Goal: Information Seeking & Learning: Compare options

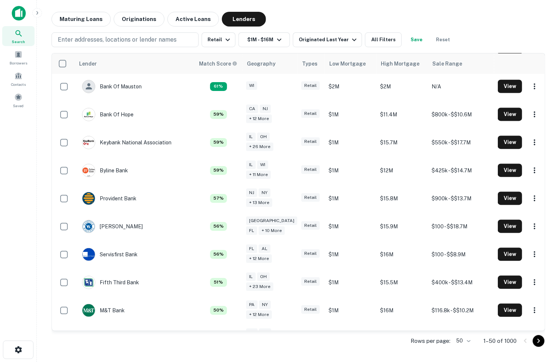
scroll to position [785, 0]
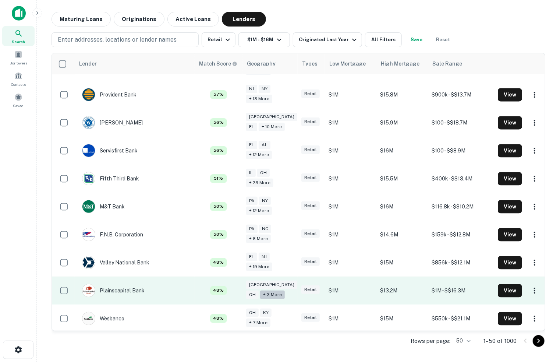
click at [260, 290] on div "+ 3 more" at bounding box center [272, 294] width 25 height 8
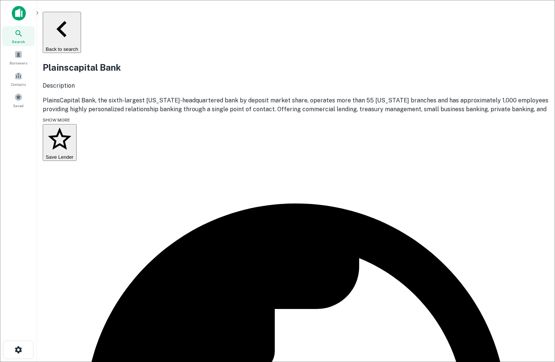
click at [68, 19] on button "Back to search" at bounding box center [62, 32] width 38 height 41
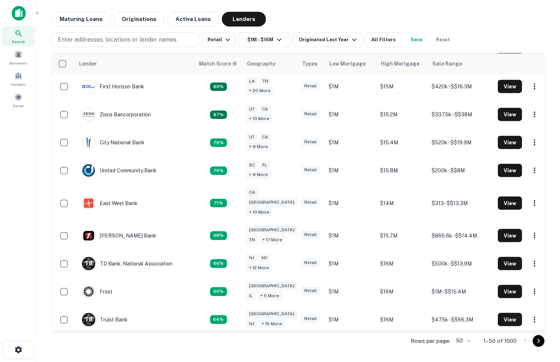
scroll to position [392, 0]
click at [383, 39] on button "All Filters" at bounding box center [383, 39] width 37 height 15
drag, startPoint x: 351, startPoint y: 351, endPoint x: 276, endPoint y: 328, distance: 78.7
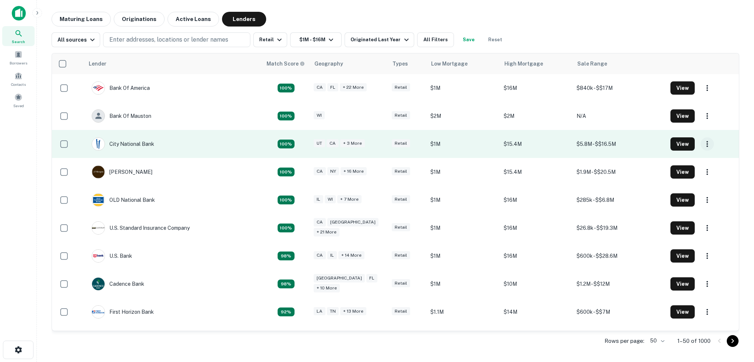
click at [560, 143] on icon "button" at bounding box center [706, 143] width 9 height 9
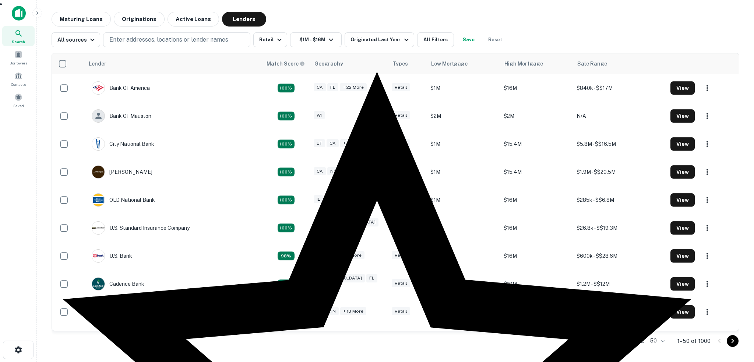
click at [560, 34] on div at bounding box center [377, 181] width 754 height 362
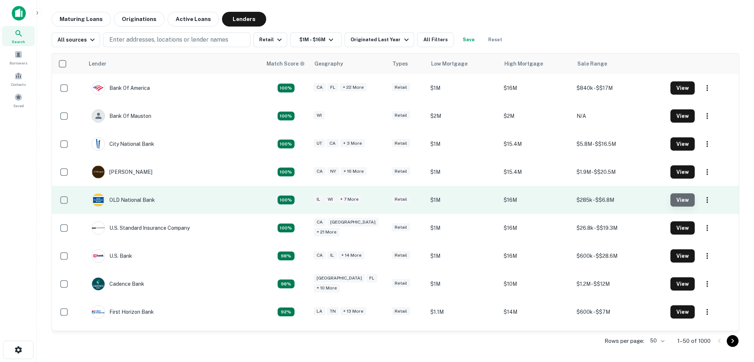
click at [560, 198] on button "View" at bounding box center [682, 199] width 24 height 13
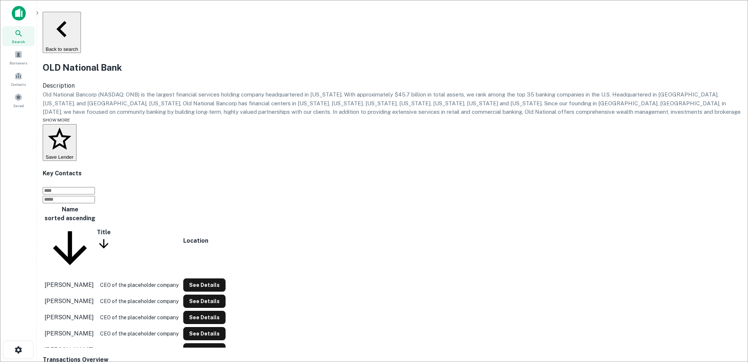
click at [81, 16] on button "Back to search" at bounding box center [62, 32] width 38 height 41
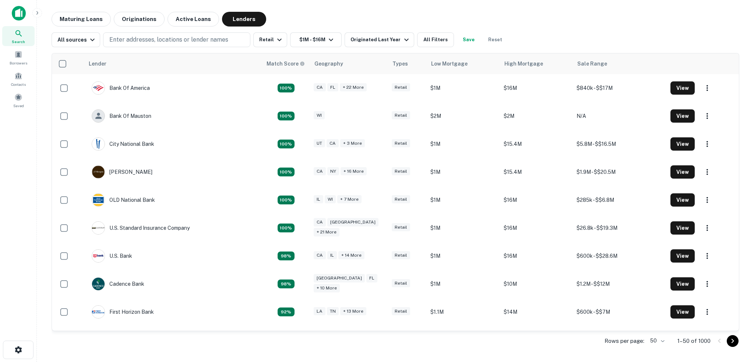
click at [560, 29] on div "All sources Enter addresses, locations or lender names Retail $1M - $16M Origin…" at bounding box center [395, 36] width 687 height 21
click at [560, 19] on div "Maturing Loans Originations Active Loans Lenders" at bounding box center [395, 19] width 687 height 15
click at [392, 17] on div "Maturing Loans Originations Active Loans Lenders" at bounding box center [395, 19] width 687 height 15
click at [18, 348] on icon "button" at bounding box center [18, 349] width 9 height 9
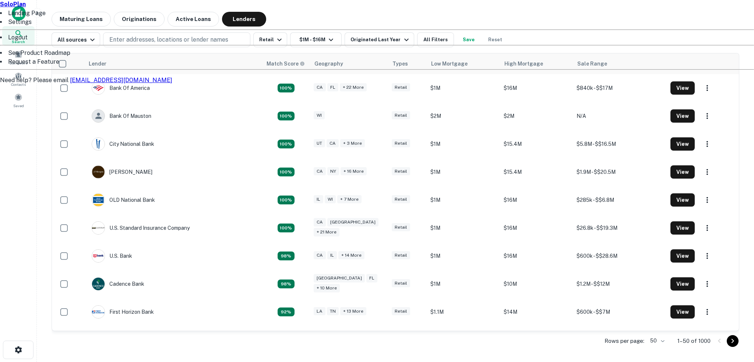
click at [154, 344] on div at bounding box center [377, 181] width 754 height 362
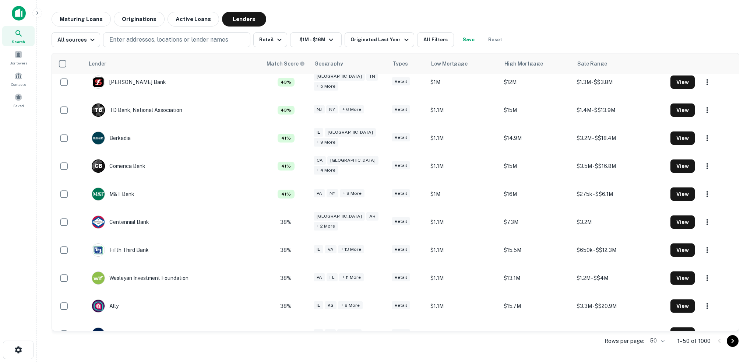
scroll to position [1141, 0]
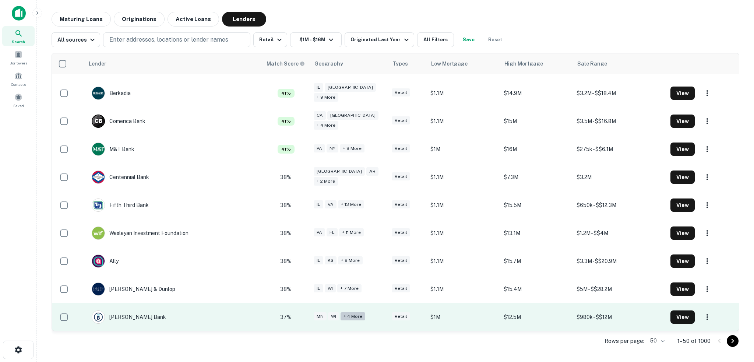
click at [346, 318] on div "+ 4 more" at bounding box center [352, 316] width 25 height 8
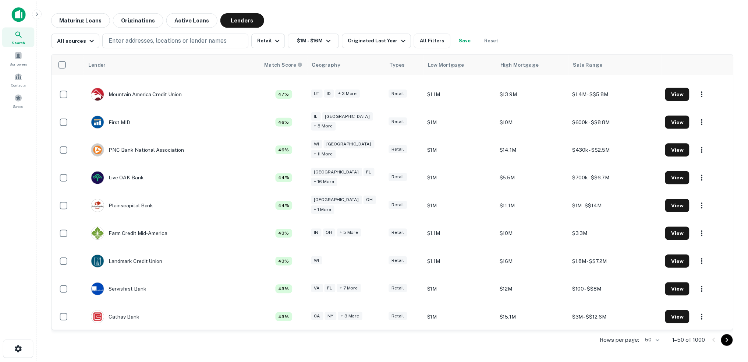
scroll to position [1141, 0]
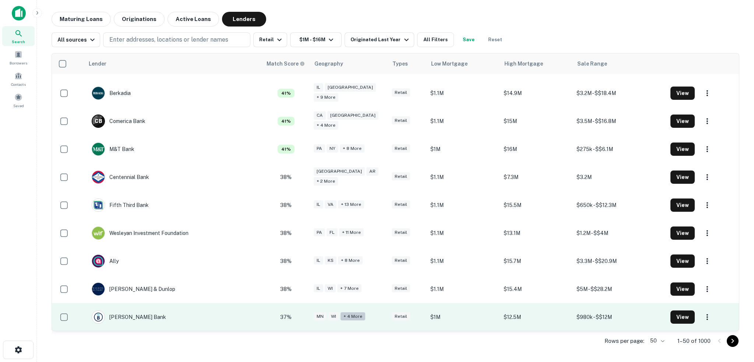
click at [340, 315] on div "+ 4 more" at bounding box center [352, 316] width 25 height 8
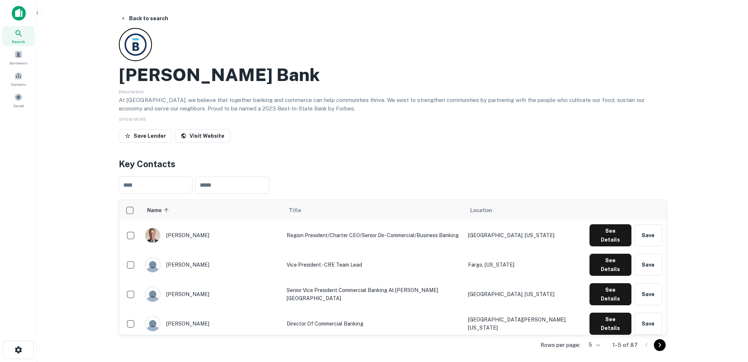
click at [291, 135] on div "Save Lender Visit Website" at bounding box center [393, 137] width 548 height 16
click at [127, 118] on span "SHOW MORE" at bounding box center [132, 119] width 27 height 5
click at [127, 118] on span "SHOW LESS" at bounding box center [132, 119] width 26 height 5
click at [276, 128] on div "[PERSON_NAME] Bank Description At [GEOGRAPHIC_DATA], we believe that together b…" at bounding box center [393, 86] width 548 height 117
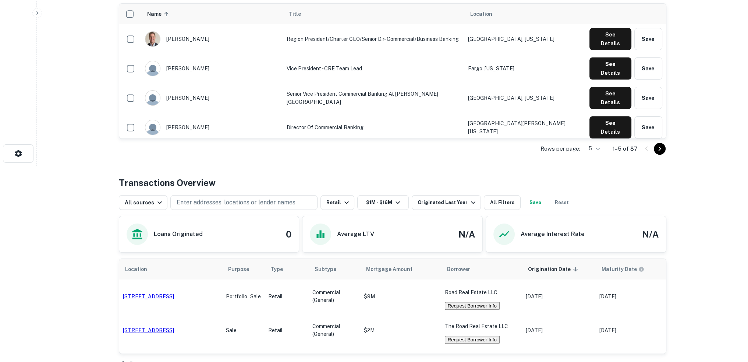
scroll to position [273, 0]
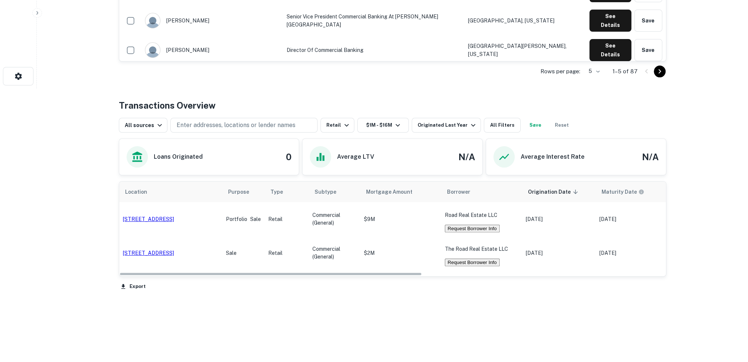
click at [305, 294] on div "Back to search [PERSON_NAME] Bank Description At [GEOGRAPHIC_DATA], we believe …" at bounding box center [392, 50] width 565 height 624
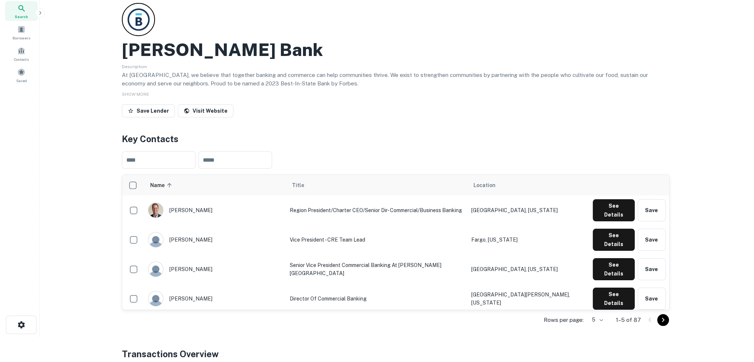
scroll to position [0, 0]
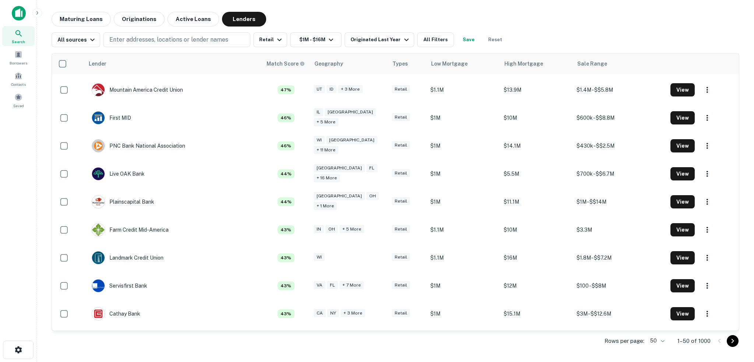
scroll to position [1141, 0]
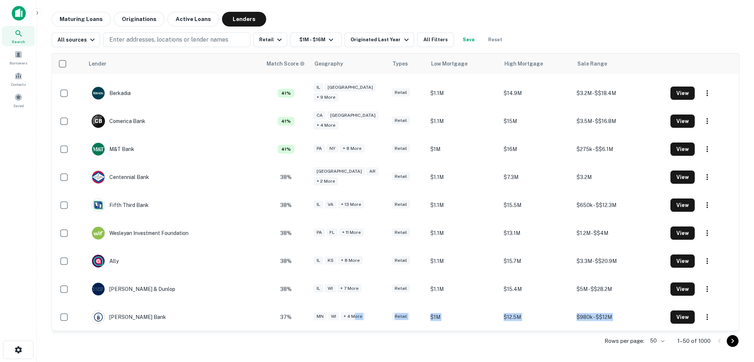
drag, startPoint x: 351, startPoint y: 316, endPoint x: 351, endPoint y: 349, distance: 32.8
click at [351, 349] on div "Lender Match Score Geography Types Low Mortgage High Mortgage Sale Range Bank O…" at bounding box center [395, 202] width 687 height 298
click at [350, 348] on div "Rows per page: 50 ** 1–50 of 1000" at bounding box center [395, 341] width 687 height 20
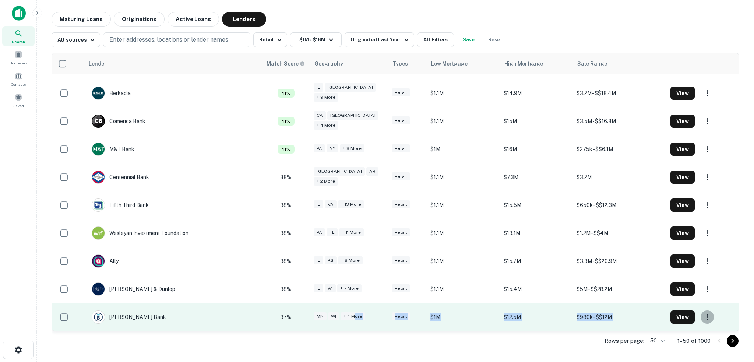
click at [560, 316] on icon "button" at bounding box center [706, 316] width 9 height 9
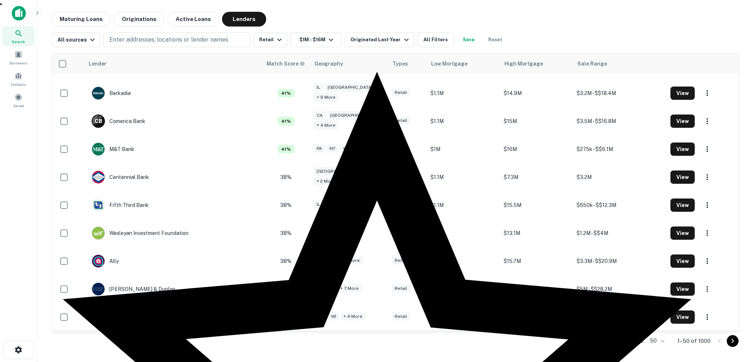
click at [483, 346] on div at bounding box center [377, 181] width 754 height 362
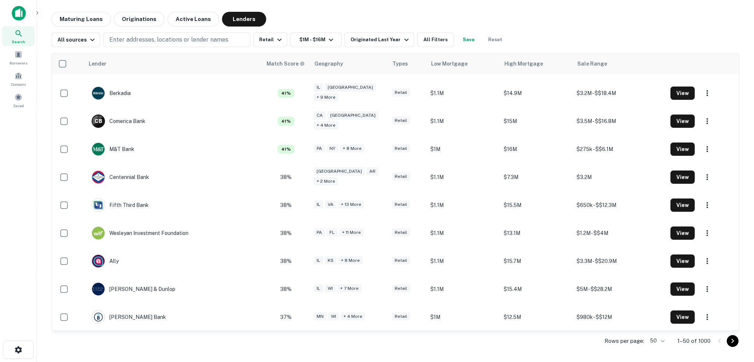
click at [524, 23] on div "Maturing Loans Originations Active Loans Lenders" at bounding box center [395, 19] width 687 height 15
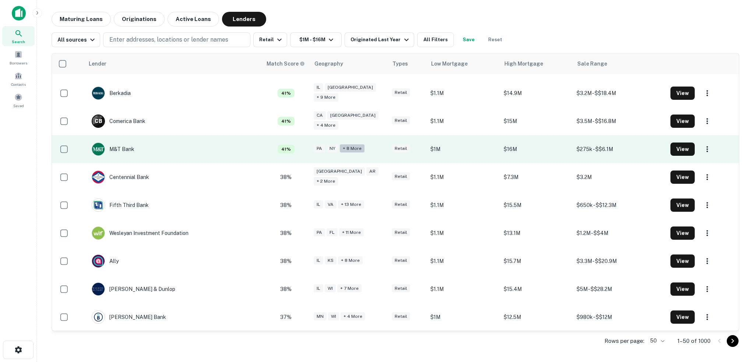
click at [354, 148] on div "+ 8 more" at bounding box center [352, 148] width 25 height 8
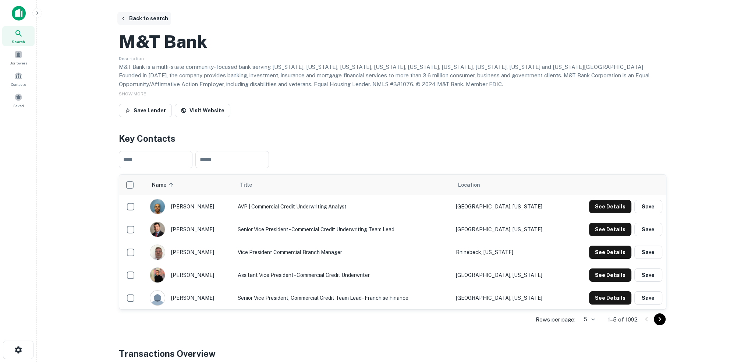
click at [139, 22] on button "Back to search" at bounding box center [144, 18] width 54 height 13
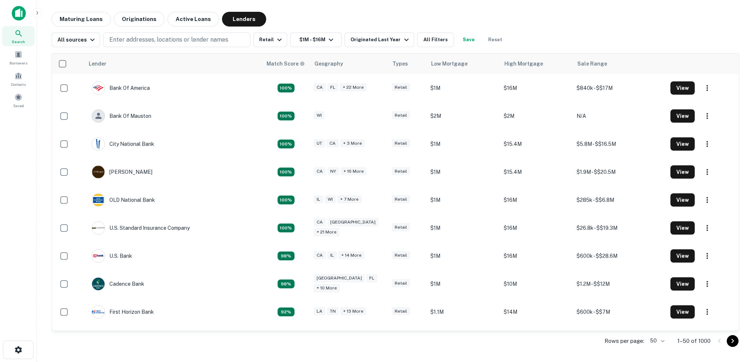
drag, startPoint x: 348, startPoint y: 173, endPoint x: 403, endPoint y: 11, distance: 170.7
click at [403, 11] on main "Maturing Loans Originations Active Loans Lenders All sources Enter addresses, l…" at bounding box center [395, 181] width 717 height 362
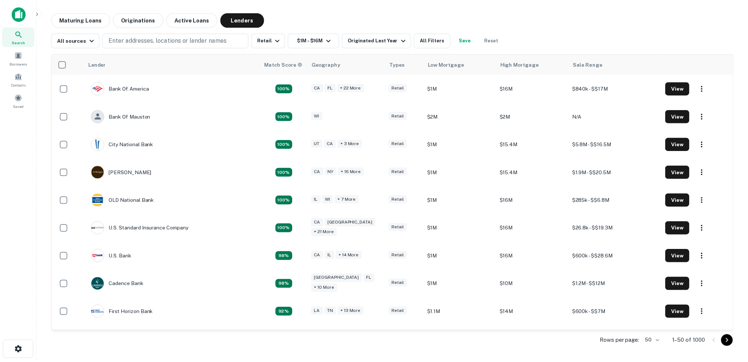
scroll to position [1141, 0]
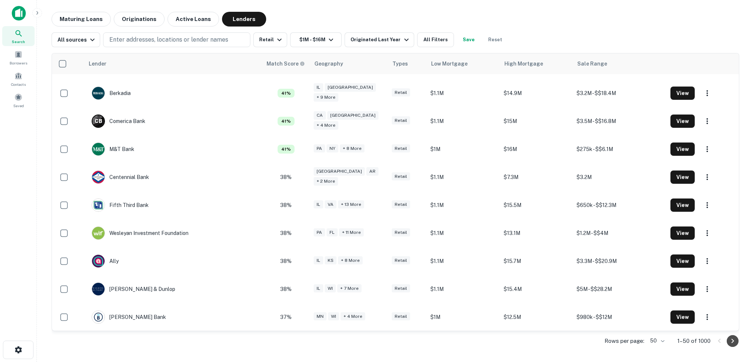
click at [560, 341] on icon "Go to next page" at bounding box center [732, 341] width 3 height 4
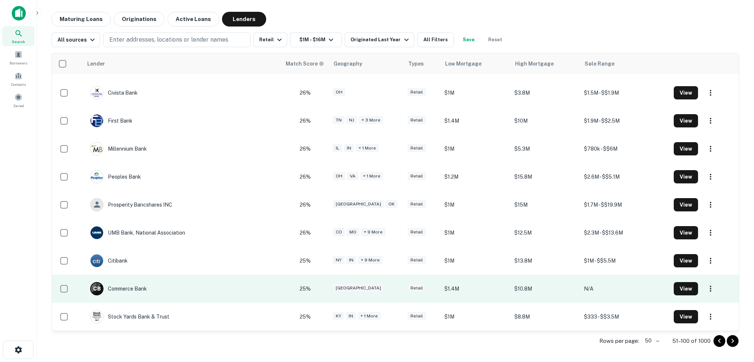
click at [230, 288] on td "C B Commerce Bank" at bounding box center [182, 289] width 198 height 28
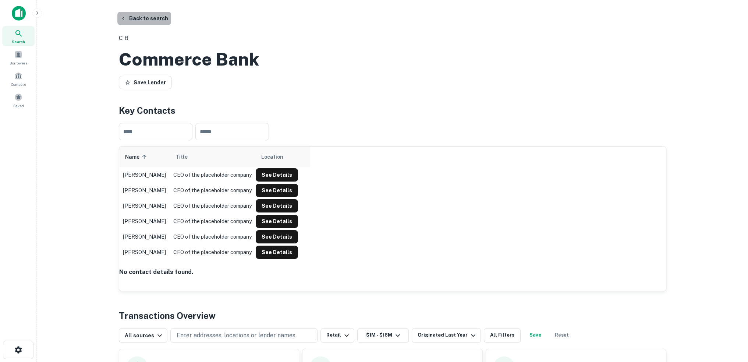
click at [146, 20] on button "Back to search" at bounding box center [144, 18] width 54 height 13
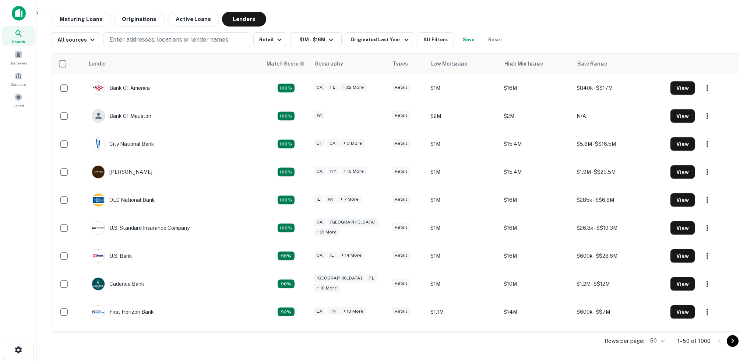
click at [429, 9] on main "Maturing Loans Originations Active Loans Lenders All sources Enter addresses, l…" at bounding box center [395, 181] width 717 height 362
click at [558, 17] on div "Maturing Loans Originations Active Loans Lenders" at bounding box center [395, 19] width 687 height 15
